Goal: Task Accomplishment & Management: Use online tool/utility

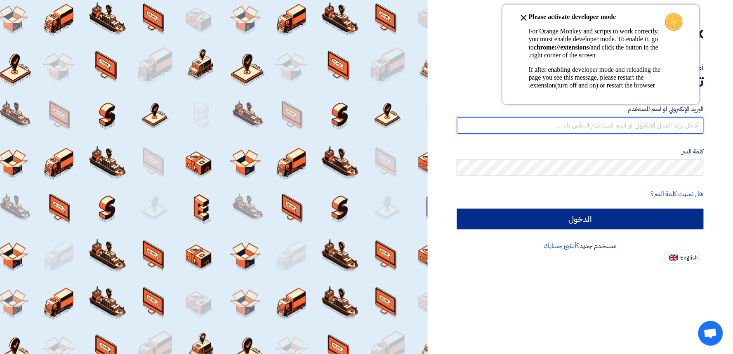
type input "[EMAIL_ADDRESS][DOMAIN_NAME]"
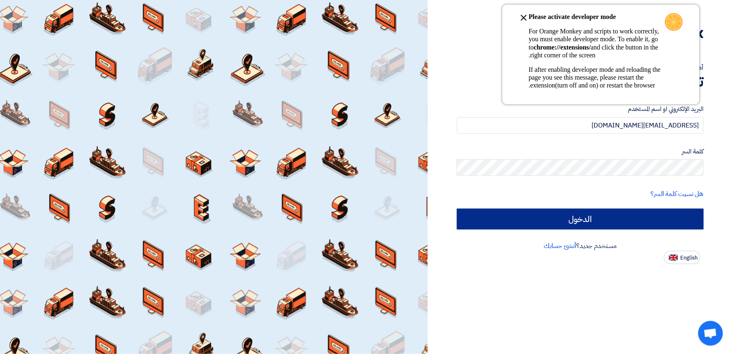
click at [587, 225] on input "الدخول" at bounding box center [580, 219] width 247 height 21
click at [591, 220] on input "الدخول" at bounding box center [580, 219] width 247 height 21
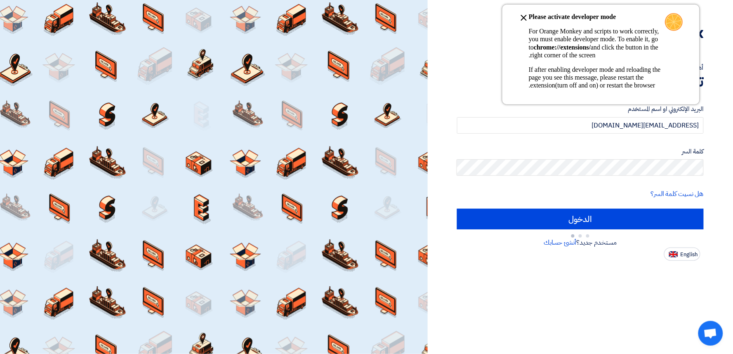
click at [525, 14] on icon at bounding box center [524, 18] width 10 height 10
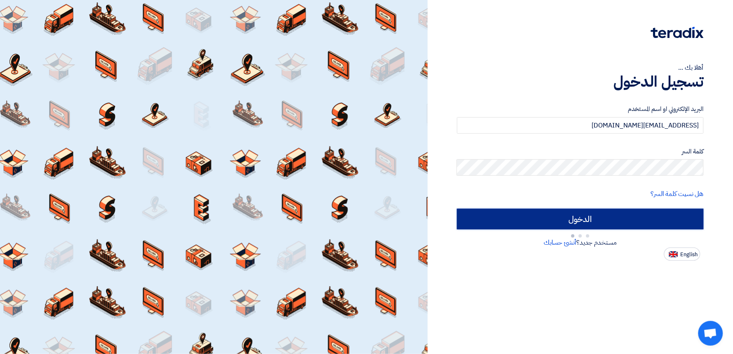
click at [565, 219] on input "الدخول" at bounding box center [580, 219] width 247 height 21
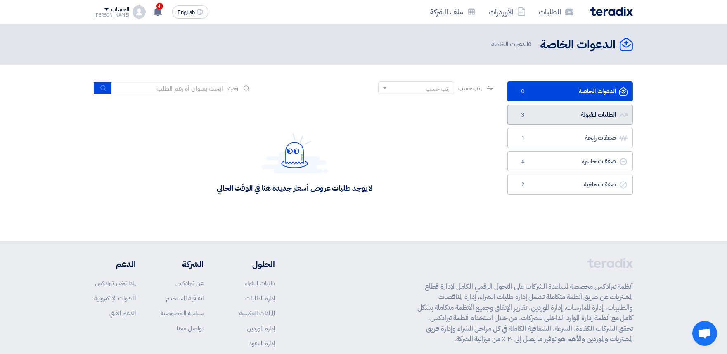
click at [600, 107] on link "الطلبات المقبولة الطلبات المقبولة 3" at bounding box center [569, 115] width 125 height 20
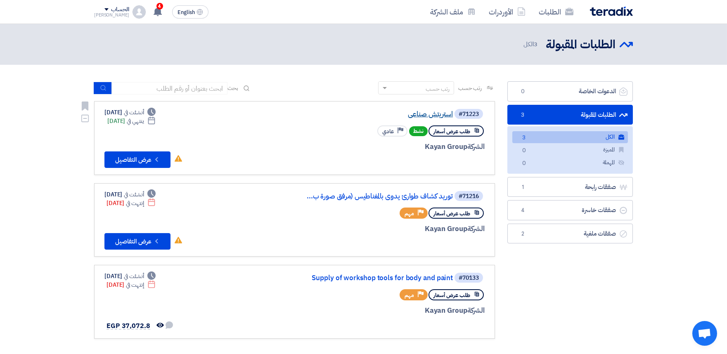
click at [442, 111] on link "استريتش صناعى" at bounding box center [370, 114] width 165 height 7
